Goal: Transaction & Acquisition: Obtain resource

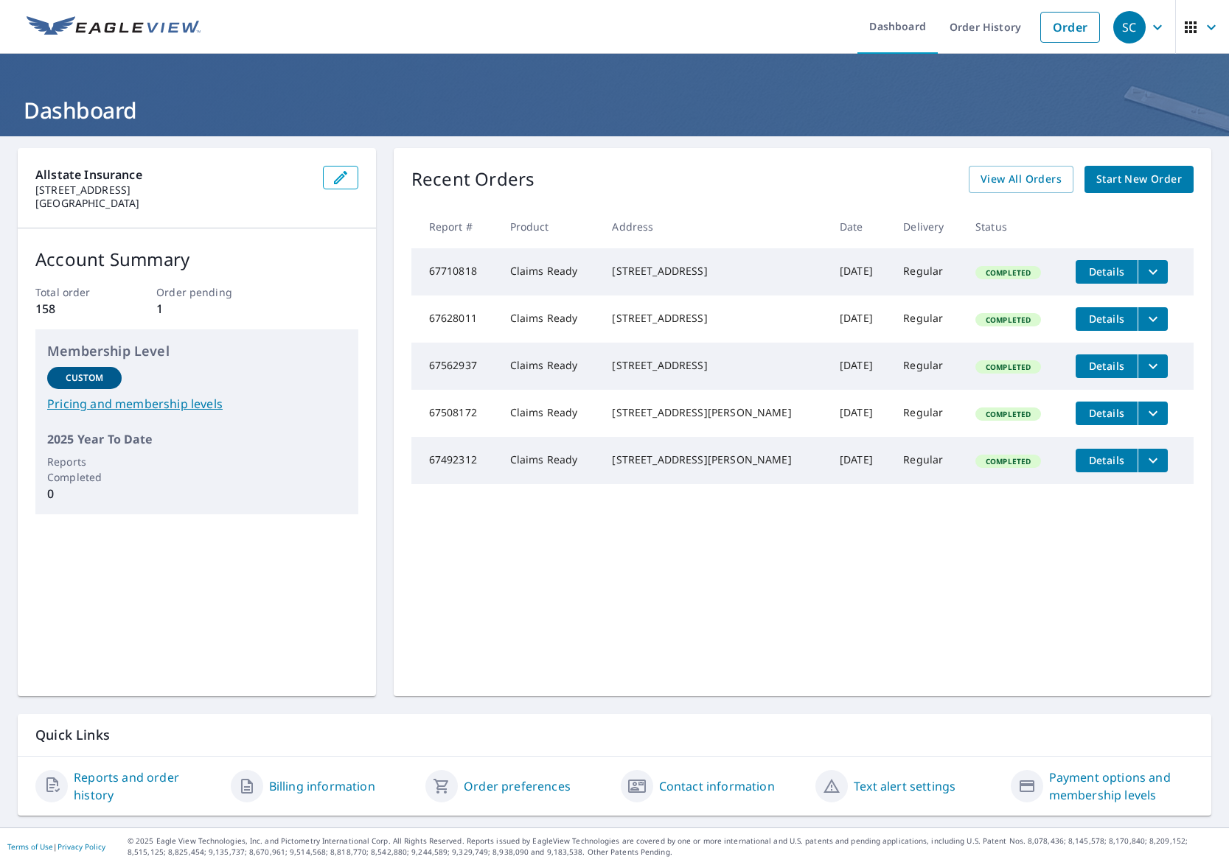
click at [1134, 166] on link "Start New Order" at bounding box center [1138, 179] width 109 height 27
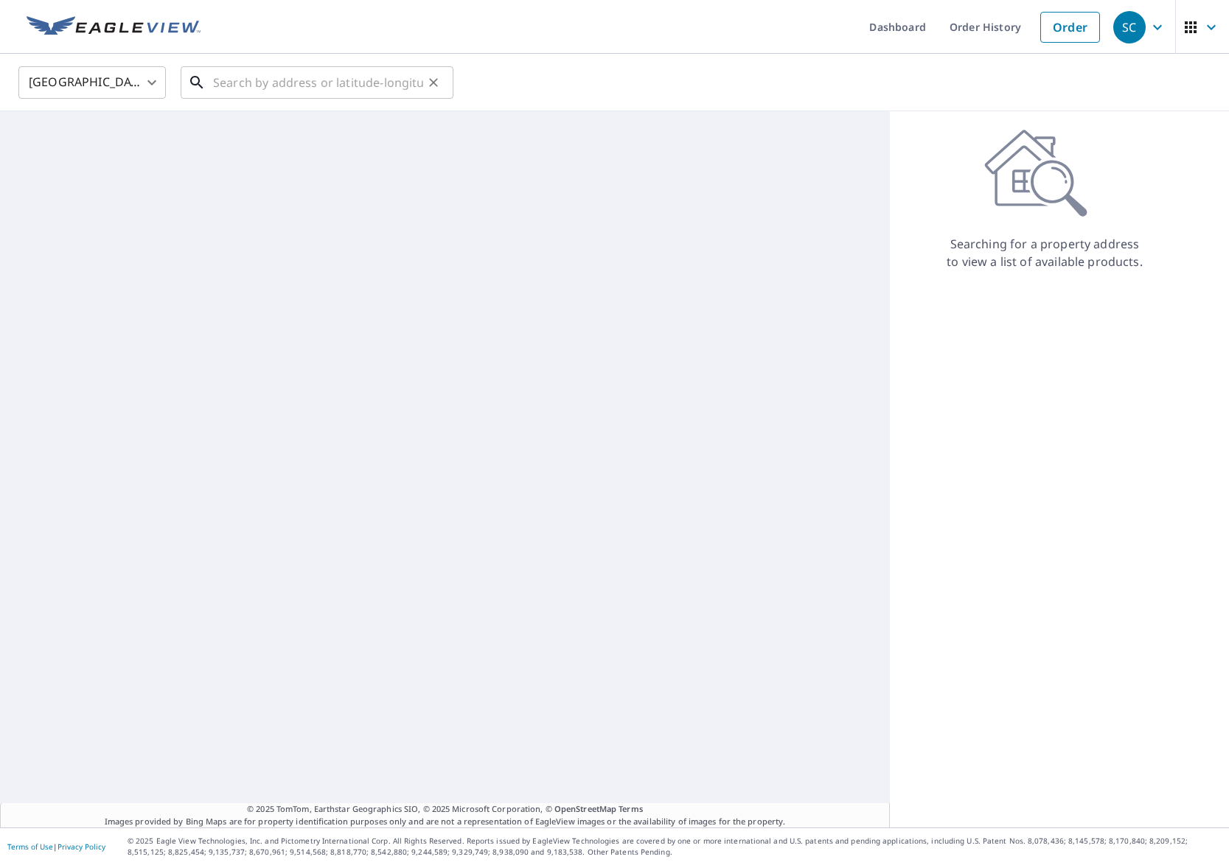
drag, startPoint x: 309, startPoint y: 64, endPoint x: 299, endPoint y: 86, distance: 23.4
click at [309, 66] on input "text" at bounding box center [318, 82] width 210 height 41
click at [299, 86] on input "text" at bounding box center [318, 82] width 210 height 41
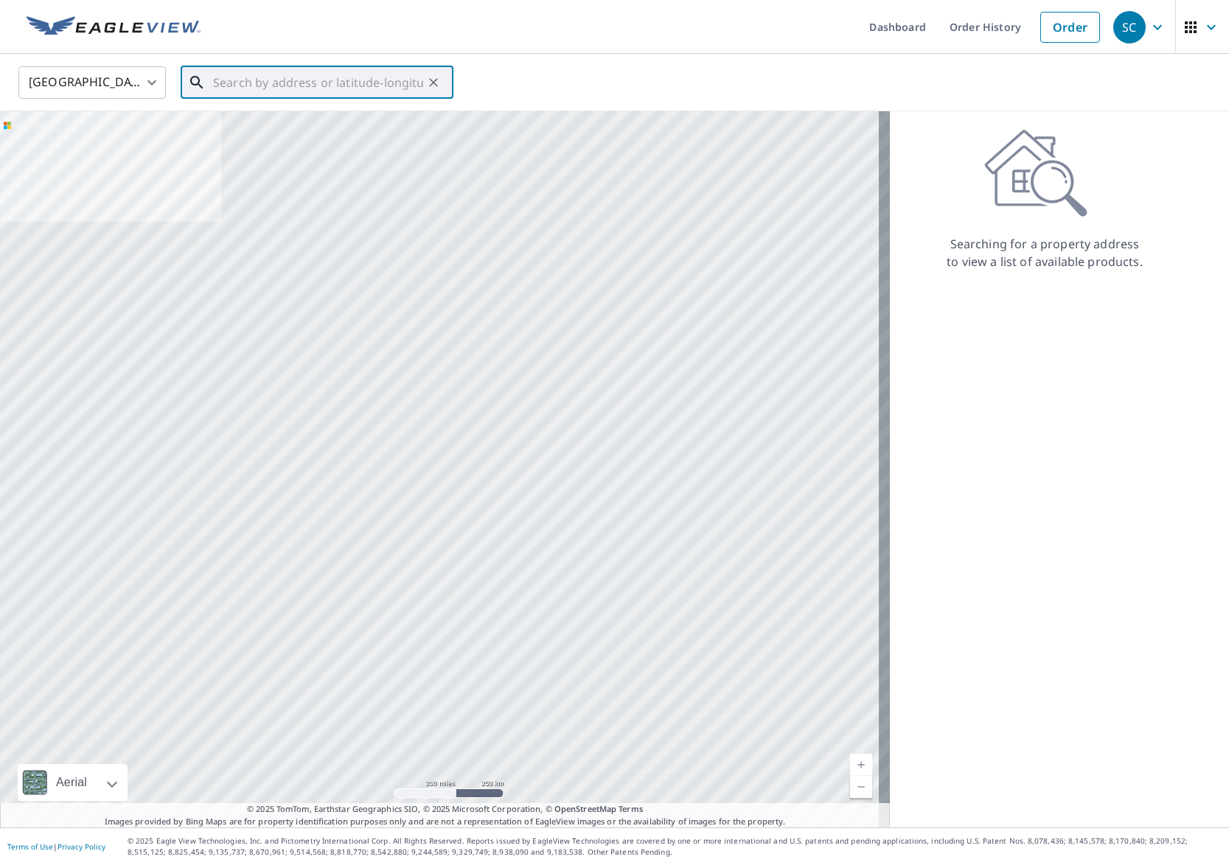
paste input "[STREET_ADDRESS]"
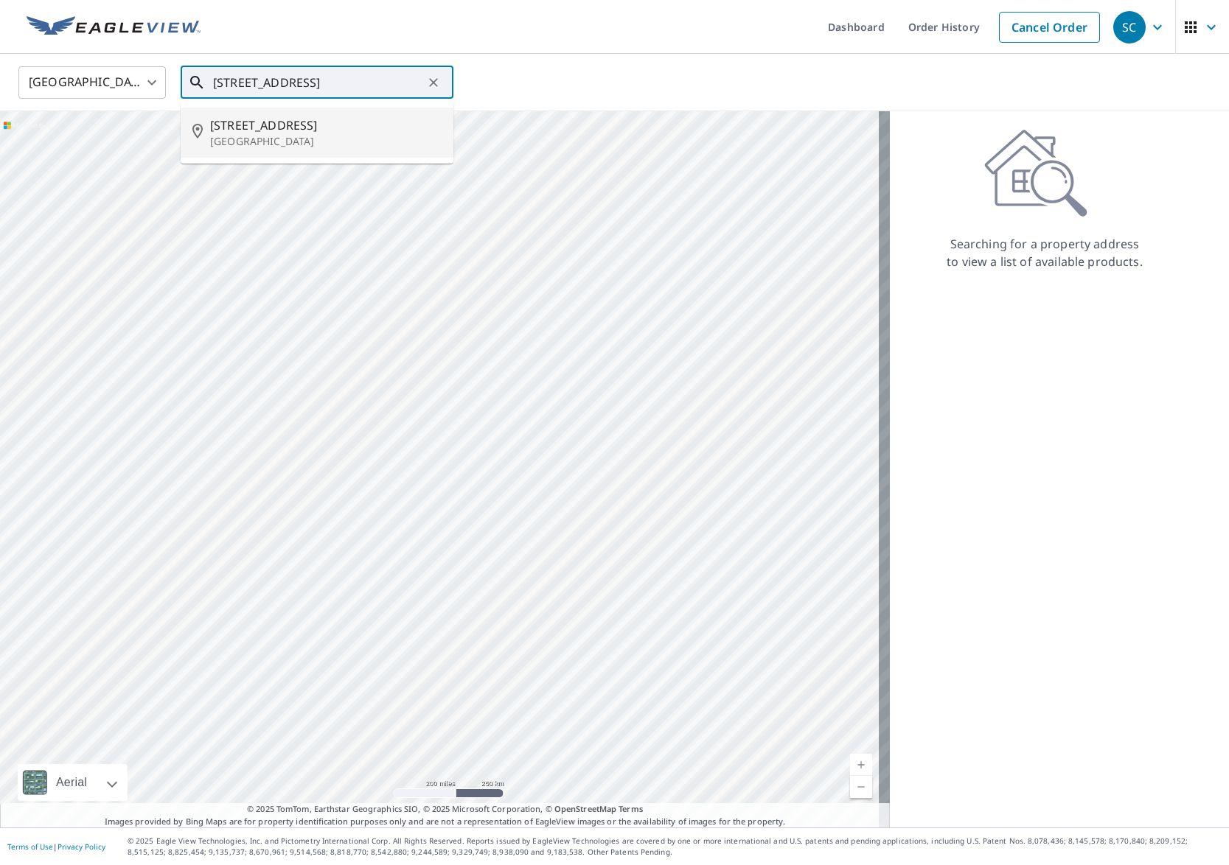
click at [287, 130] on span "[STREET_ADDRESS]" at bounding box center [325, 125] width 231 height 18
type input "[STREET_ADDRESS]"
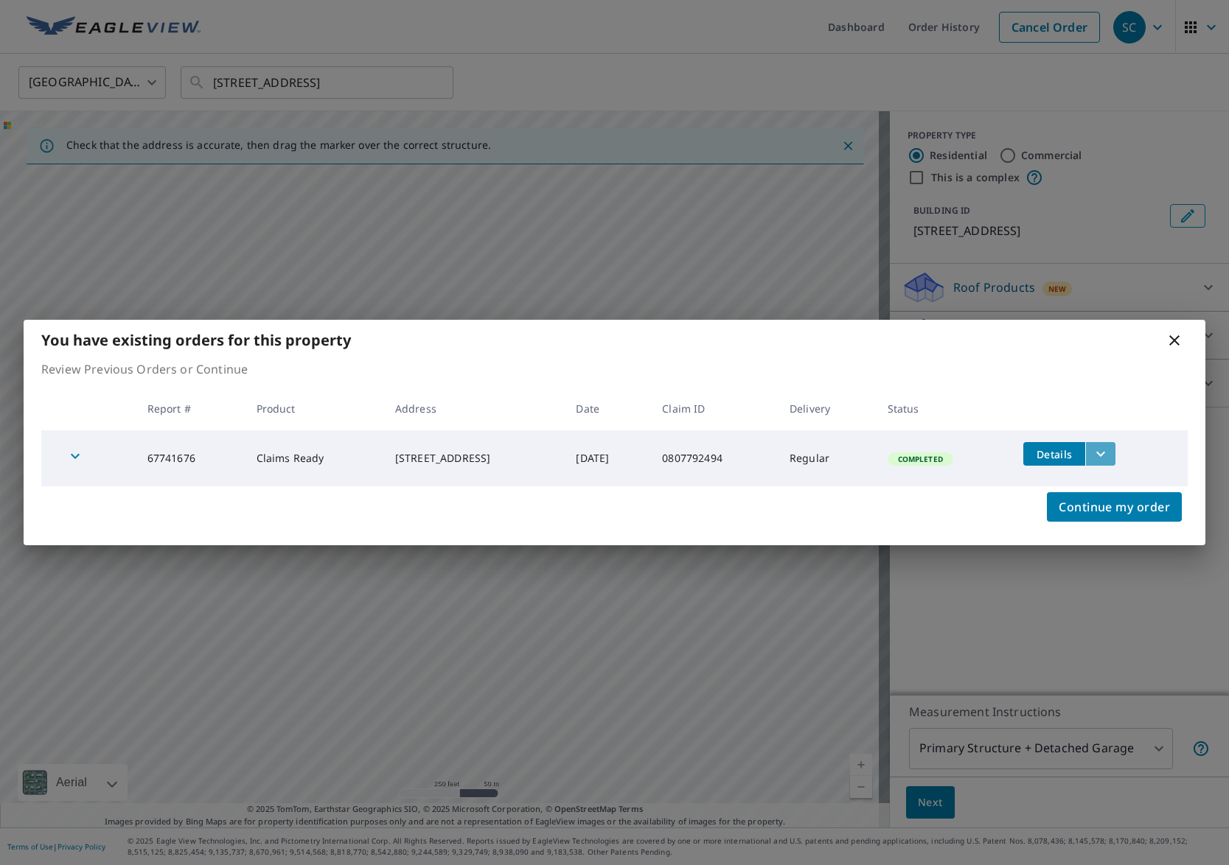
click at [1109, 453] on icon "filesDropdownBtn-67741676" at bounding box center [1101, 454] width 18 height 18
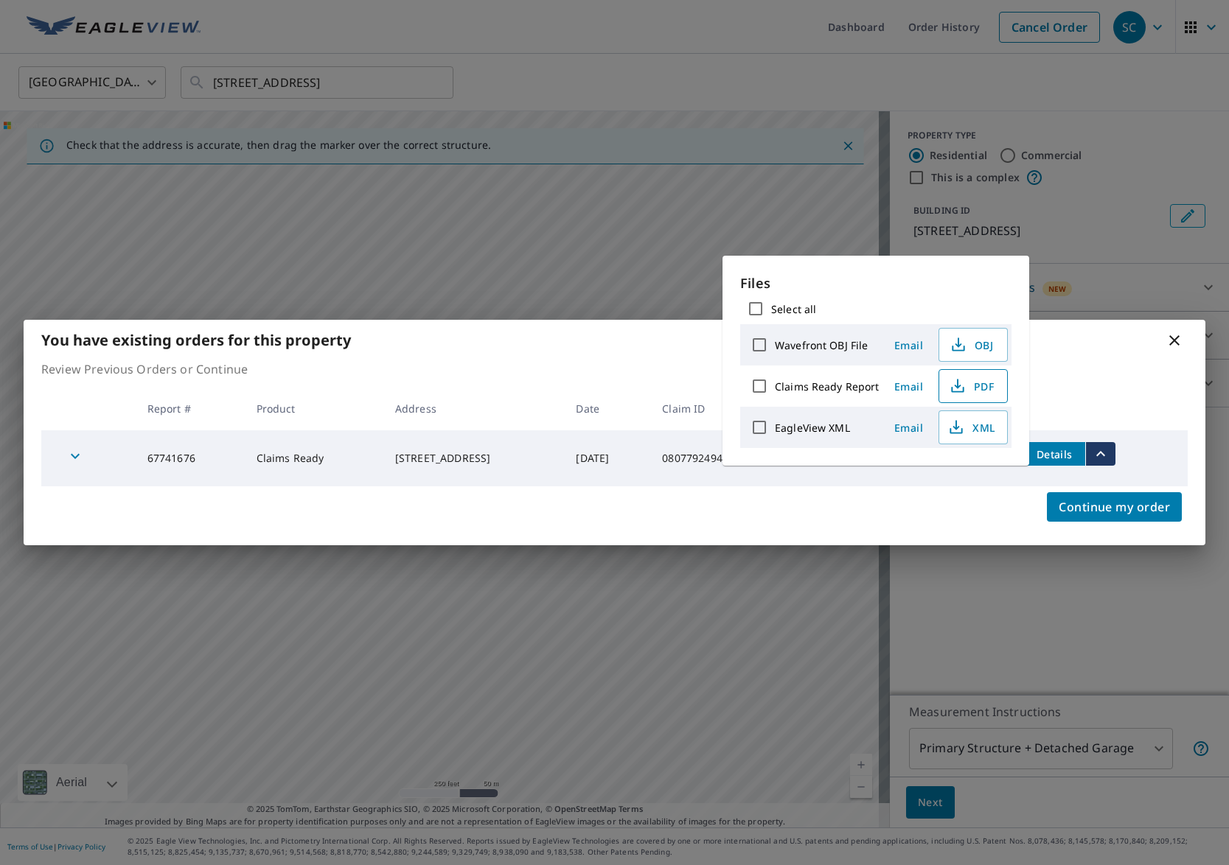
click at [960, 384] on icon "button" at bounding box center [958, 386] width 18 height 18
